Goal: Check status

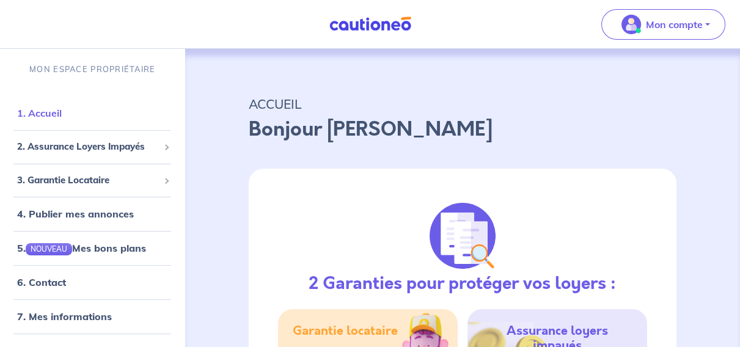
click at [42, 113] on link "1. Accueil" at bounding box center [39, 113] width 45 height 12
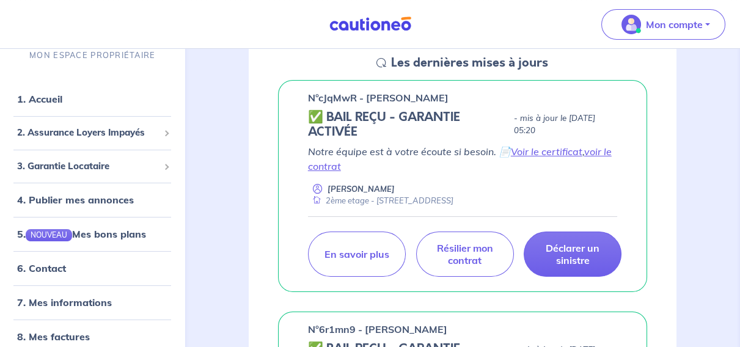
scroll to position [166, 0]
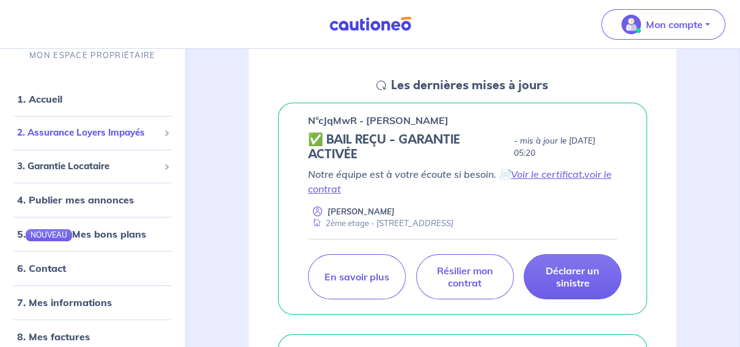
click at [81, 134] on span "2. Assurance Loyers Impayés" at bounding box center [88, 133] width 142 height 14
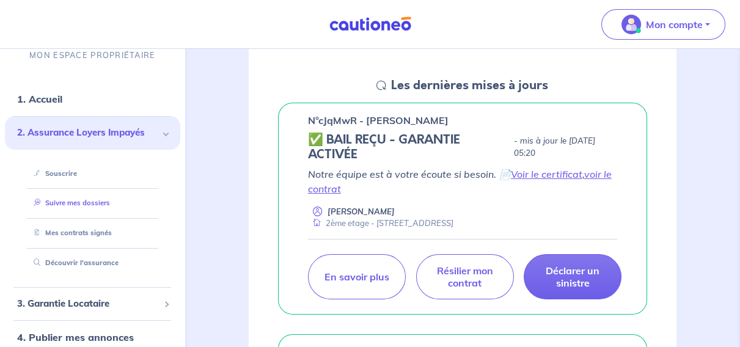
click at [55, 200] on link "Suivre mes dossiers" at bounding box center [69, 203] width 81 height 9
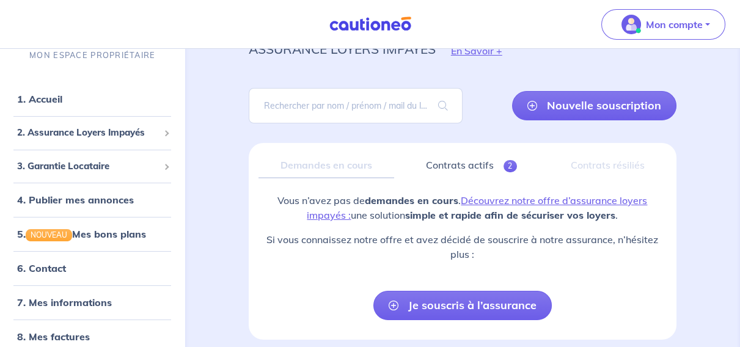
scroll to position [106, 0]
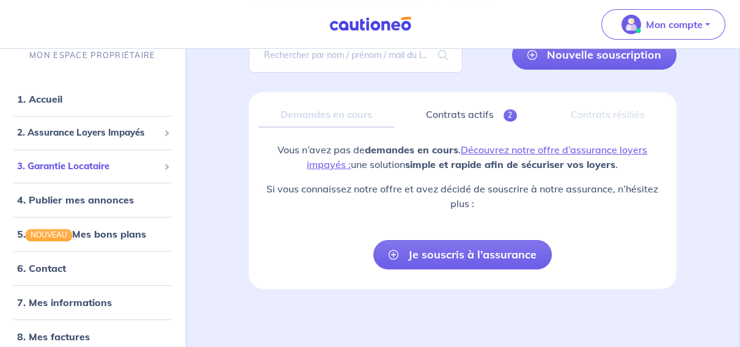
click at [51, 169] on span "3. Garantie Locataire" at bounding box center [88, 166] width 142 height 14
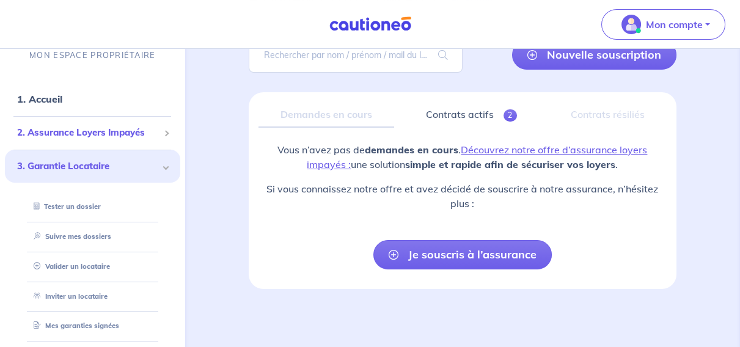
click at [68, 131] on span "2. Assurance Loyers Impayés" at bounding box center [88, 133] width 142 height 14
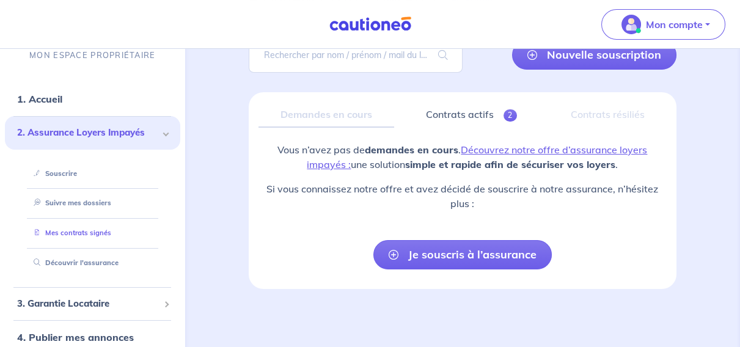
click at [72, 231] on link "Mes contrats signés" at bounding box center [70, 233] width 83 height 9
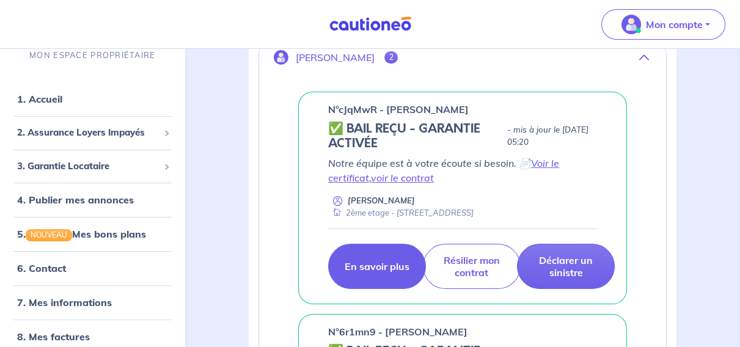
scroll to position [222, 0]
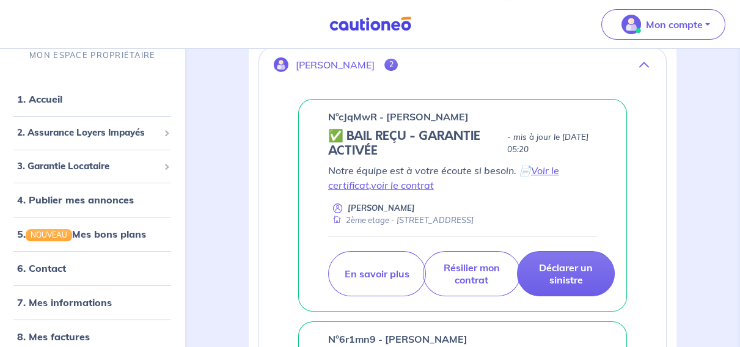
click at [363, 113] on p "n°cJqMwR - [PERSON_NAME]" at bounding box center [398, 116] width 141 height 15
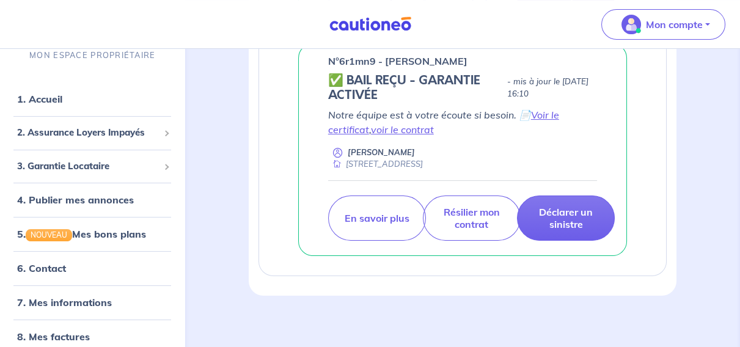
scroll to position [506, 0]
